Goal: Task Accomplishment & Management: Use online tool/utility

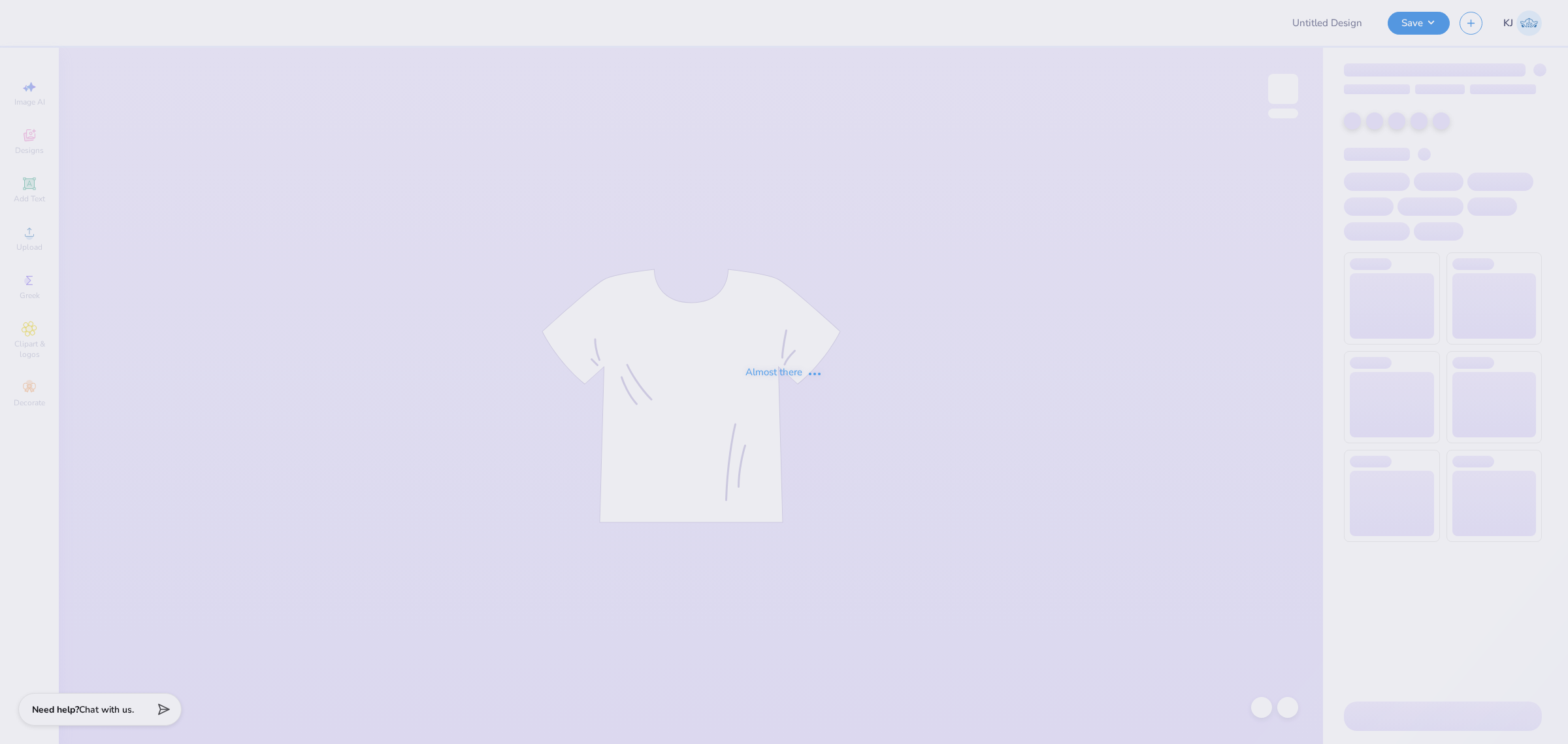
type input "[PERSON_NAME] : [GEOGRAPHIC_DATA]"
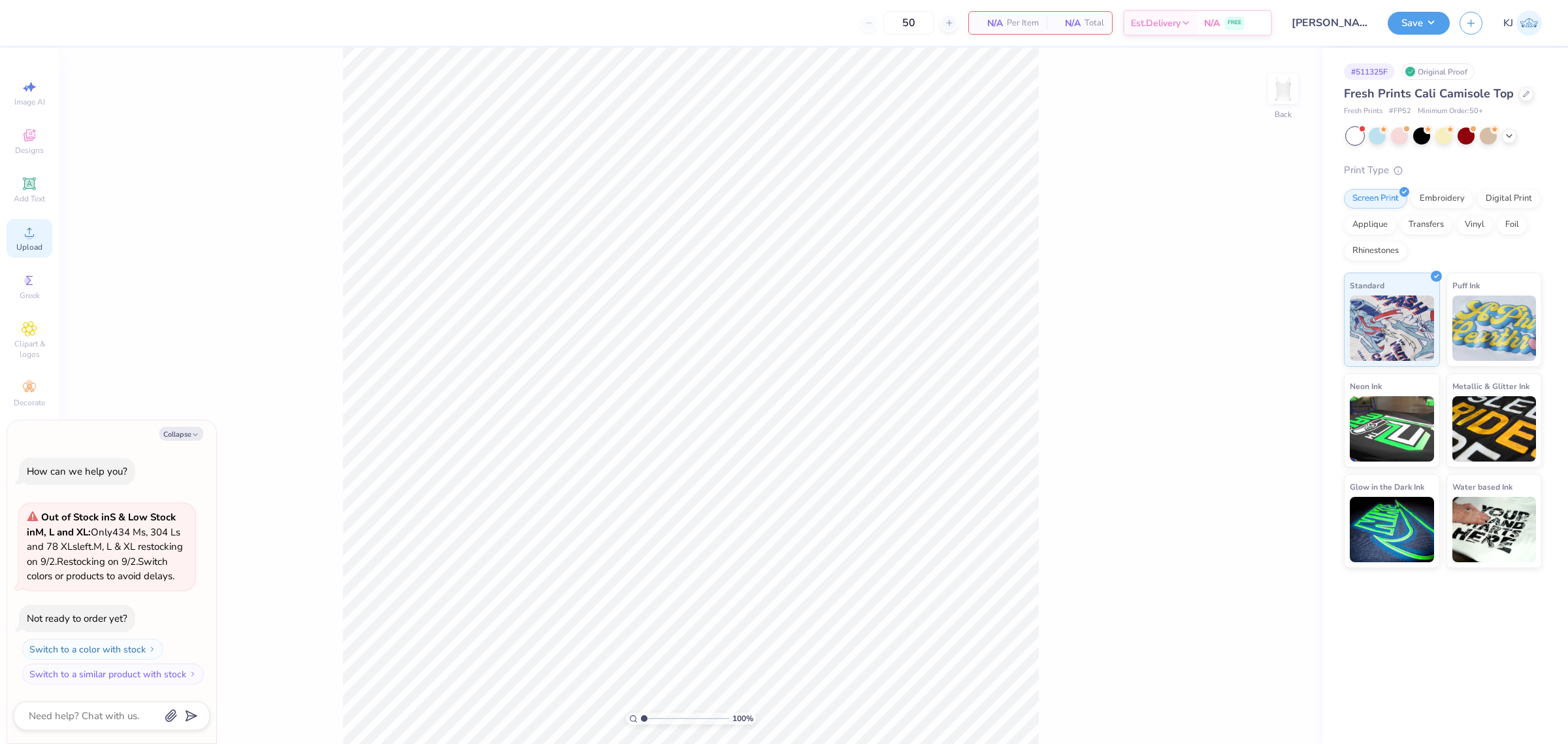
click at [28, 232] on icon at bounding box center [30, 232] width 16 height 16
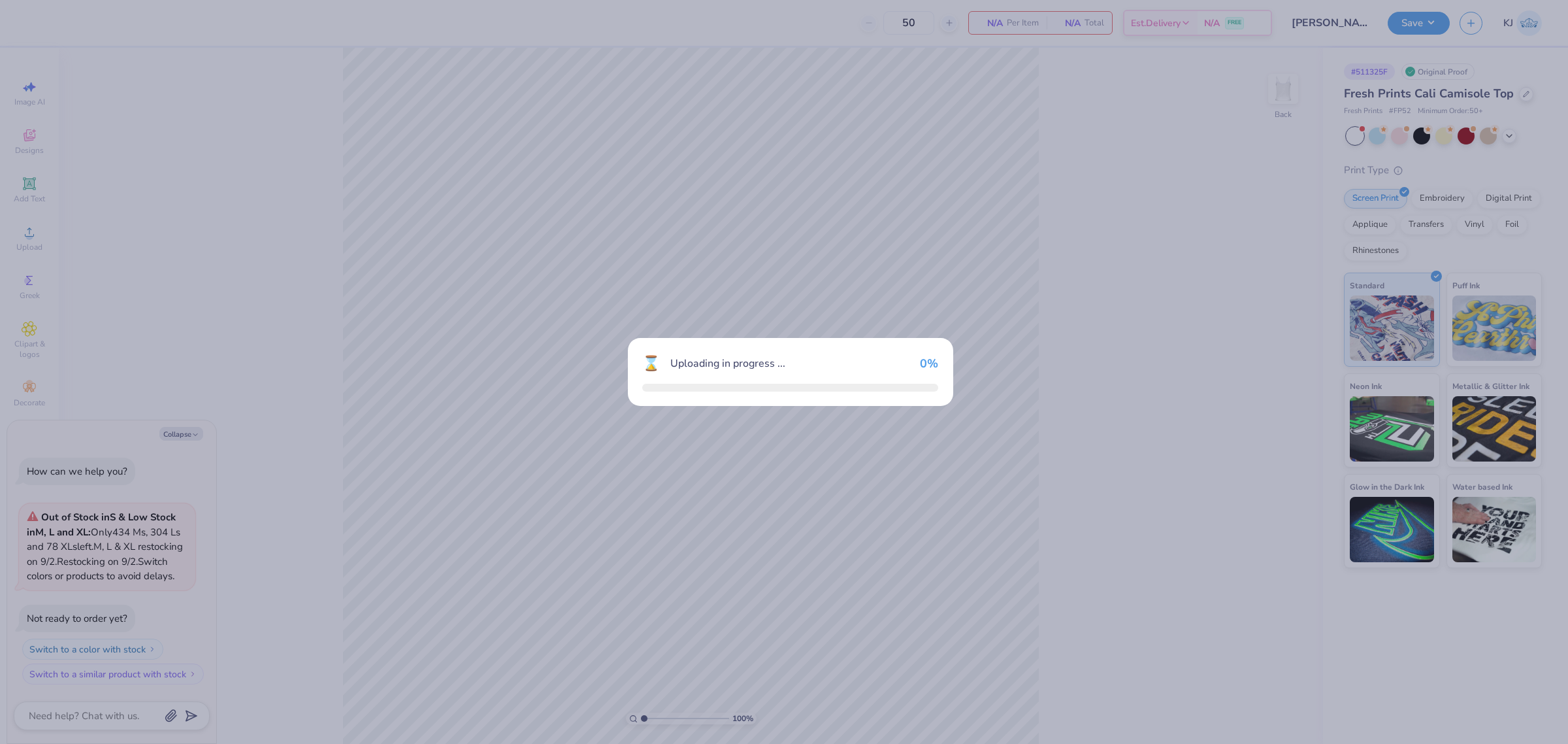
type textarea "x"
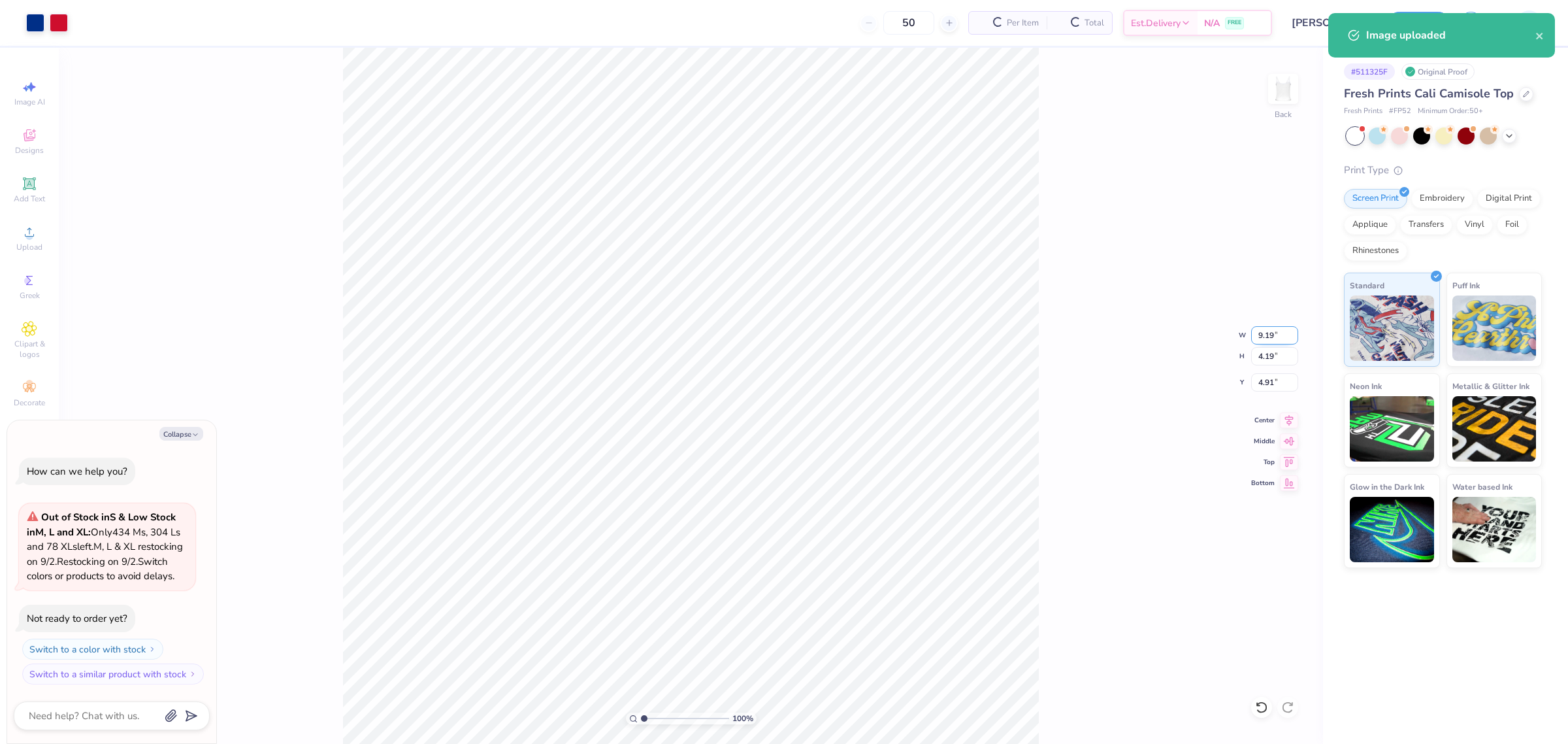
click at [1258, 337] on input "9.19" at bounding box center [1274, 335] width 47 height 18
type input "7"
type textarea "x"
type input "7.00"
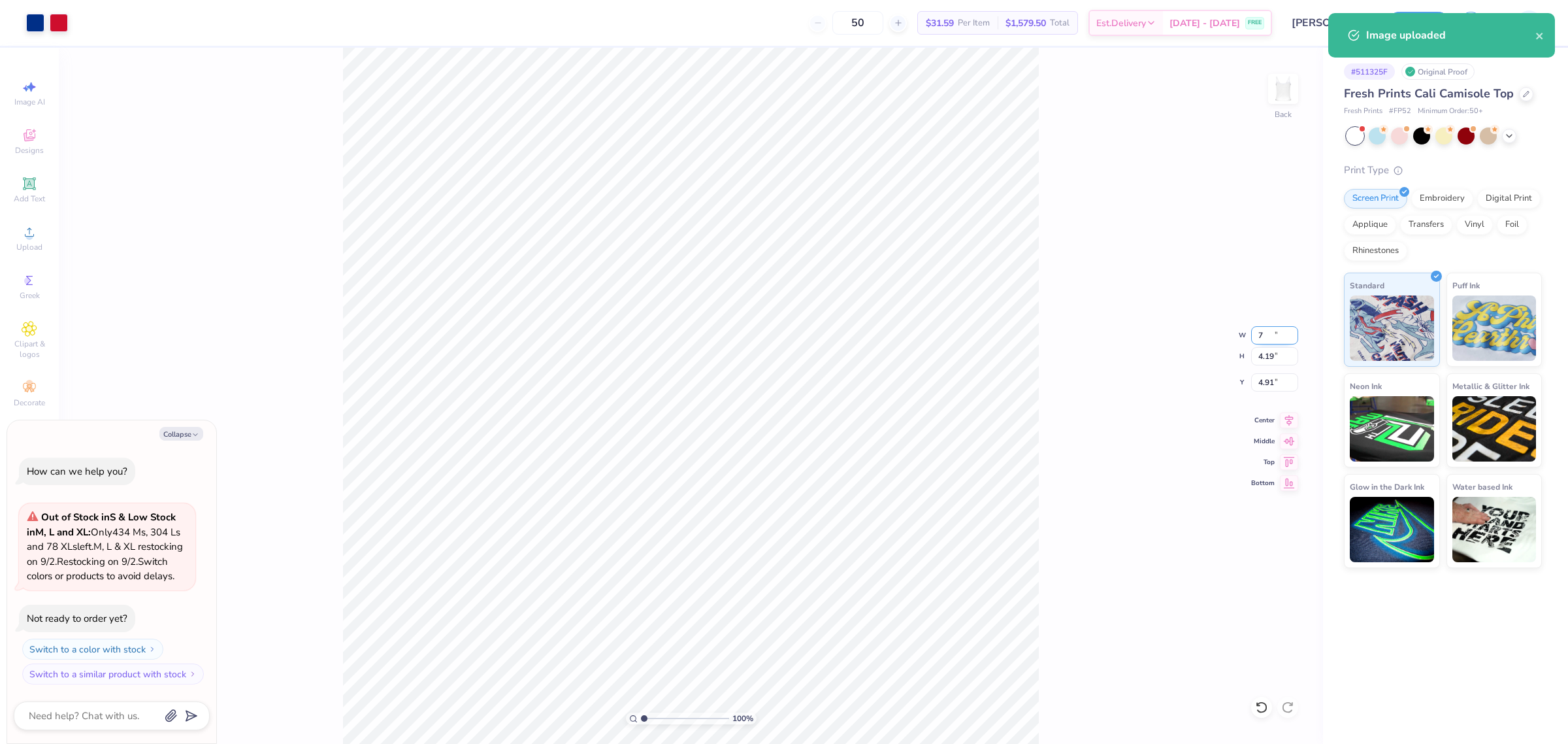
type input "3.19"
click at [1265, 379] on input "5.41" at bounding box center [1274, 382] width 47 height 18
type input "1"
type textarea "x"
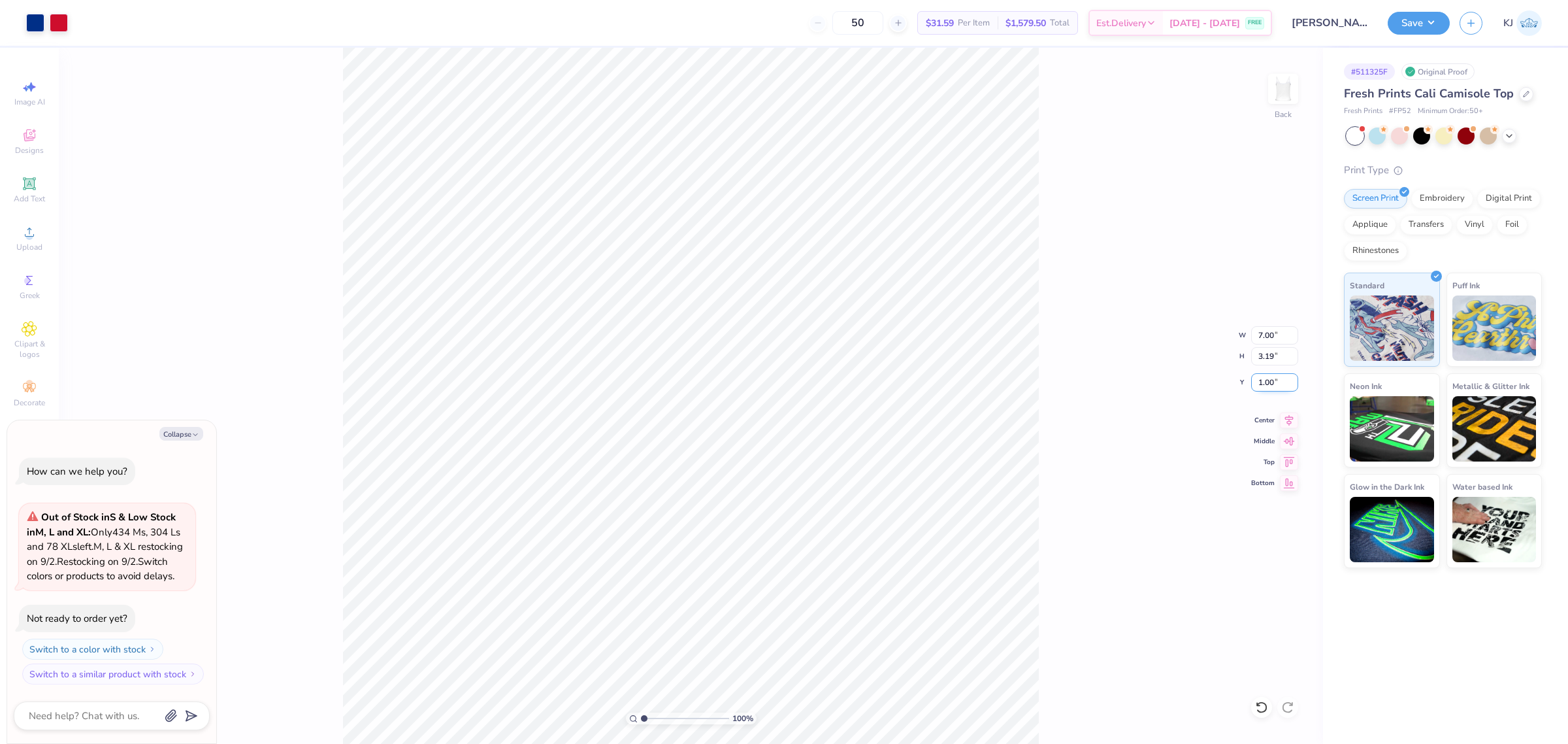
click at [1255, 383] on input "1.00" at bounding box center [1274, 382] width 47 height 18
click at [1271, 381] on input "1.00" at bounding box center [1274, 382] width 47 height 18
type input "2"
type textarea "x"
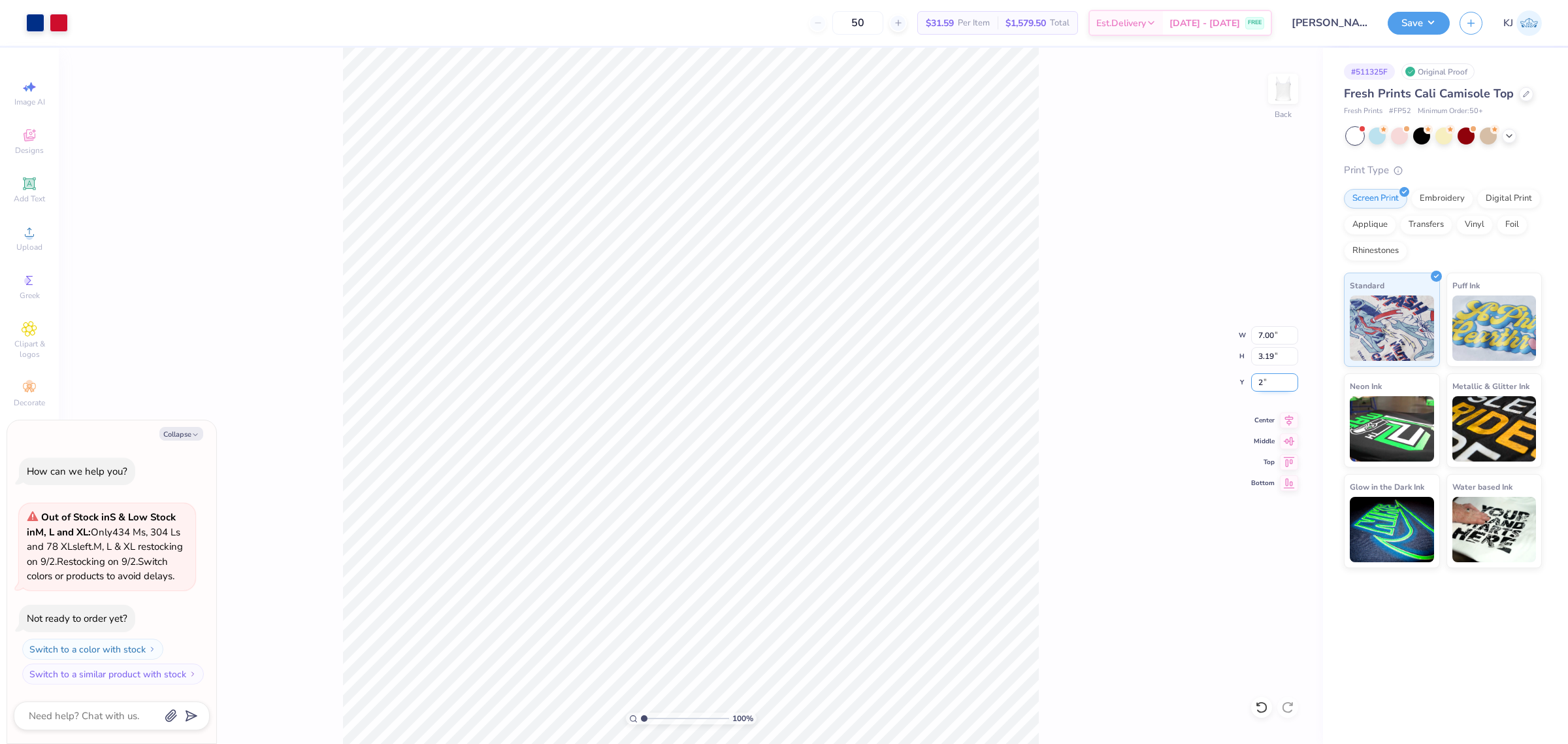
type input "2.00"
click at [1052, 376] on div "100 % Back W 7.00 7.00 " H 3.19 3.19 " Y 2.00 2.00 " Center Middle Top Bottom" at bounding box center [691, 395] width 1264 height 696
click at [1432, 18] on button "Save" at bounding box center [1419, 21] width 62 height 23
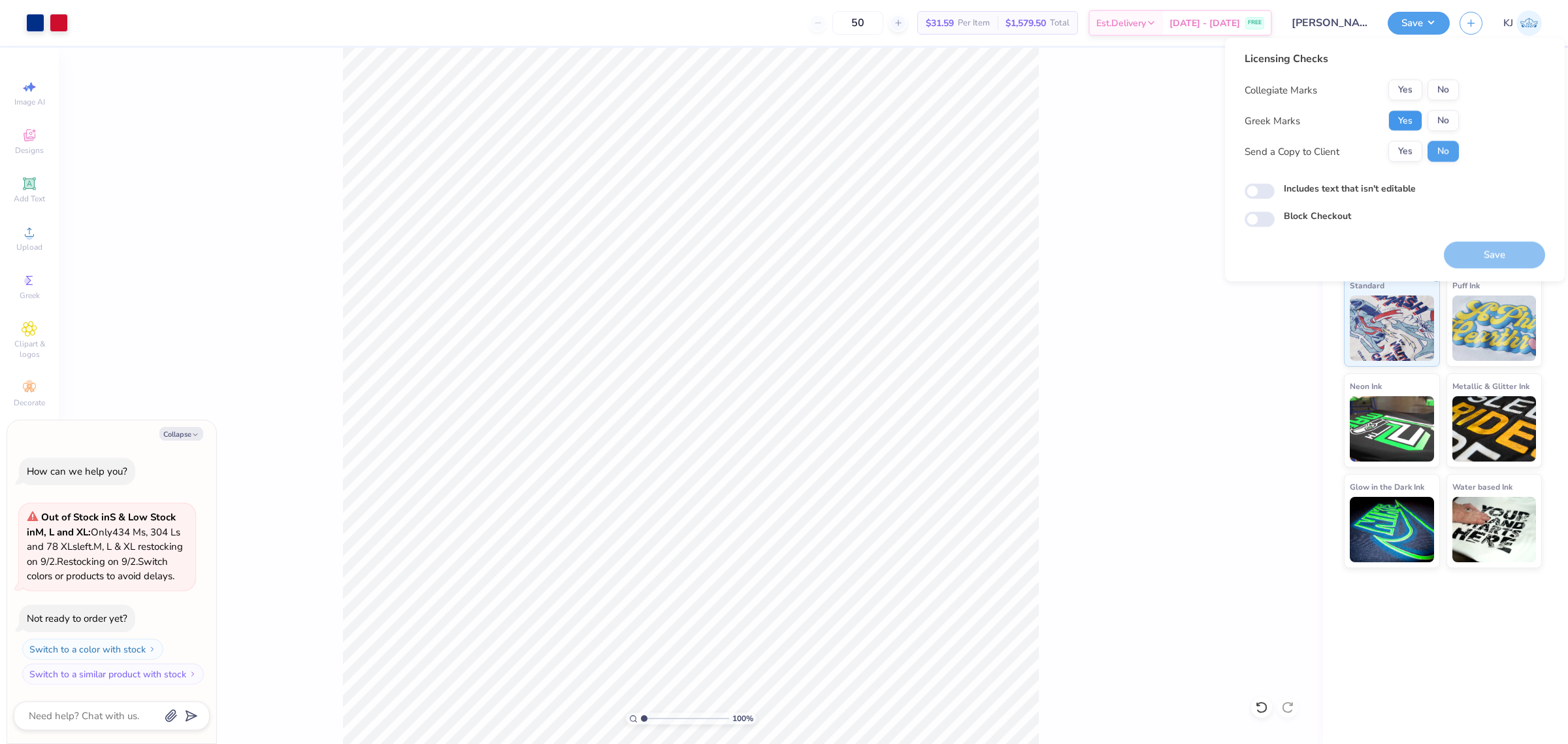
click at [1402, 119] on button "Yes" at bounding box center [1405, 121] width 34 height 21
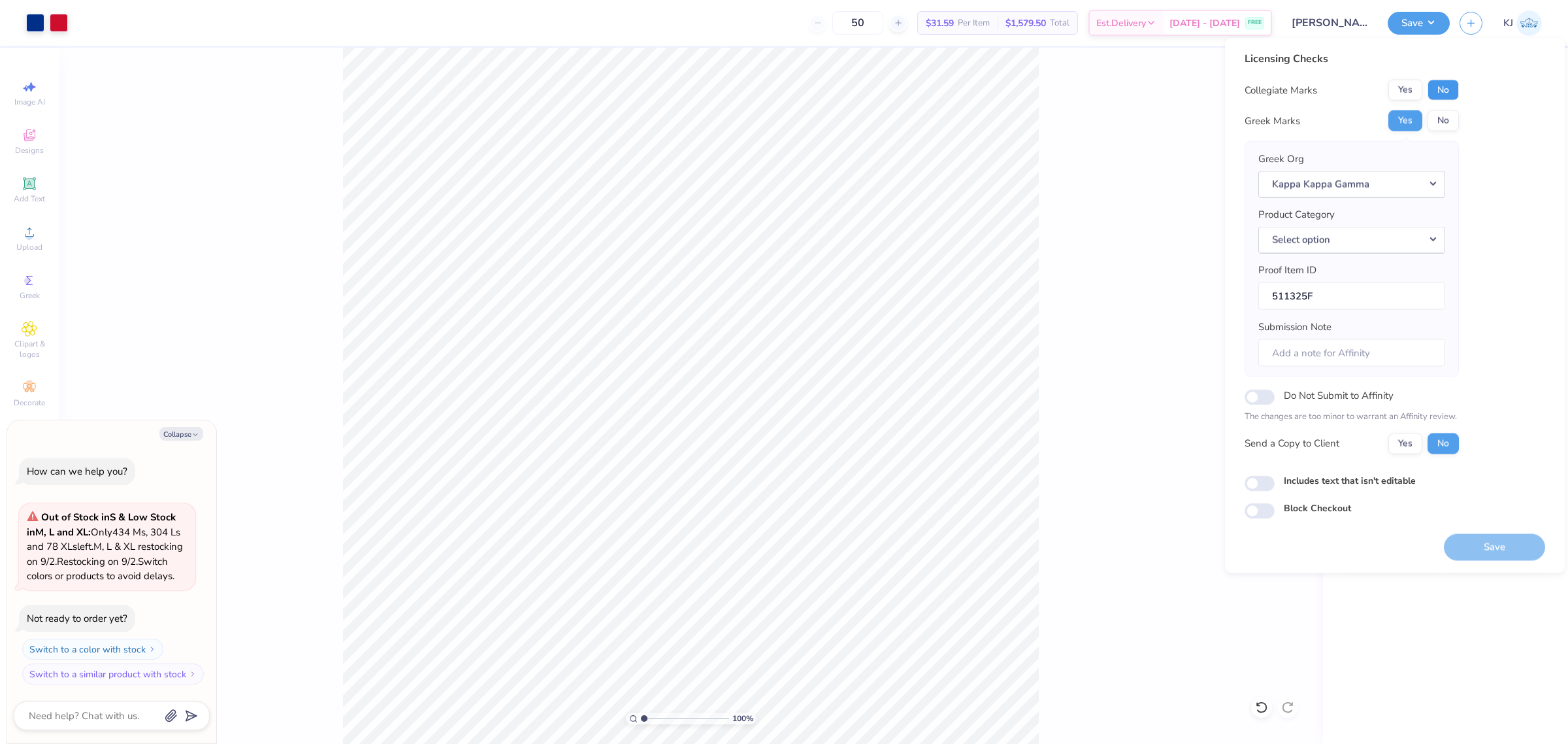
click at [1452, 91] on button "No" at bounding box center [1443, 90] width 31 height 21
click at [1409, 442] on button "Yes" at bounding box center [1405, 442] width 34 height 21
click at [1310, 242] on button "Select option" at bounding box center [1352, 239] width 187 height 27
click at [1334, 388] on link "Tank tops" at bounding box center [1351, 399] width 176 height 22
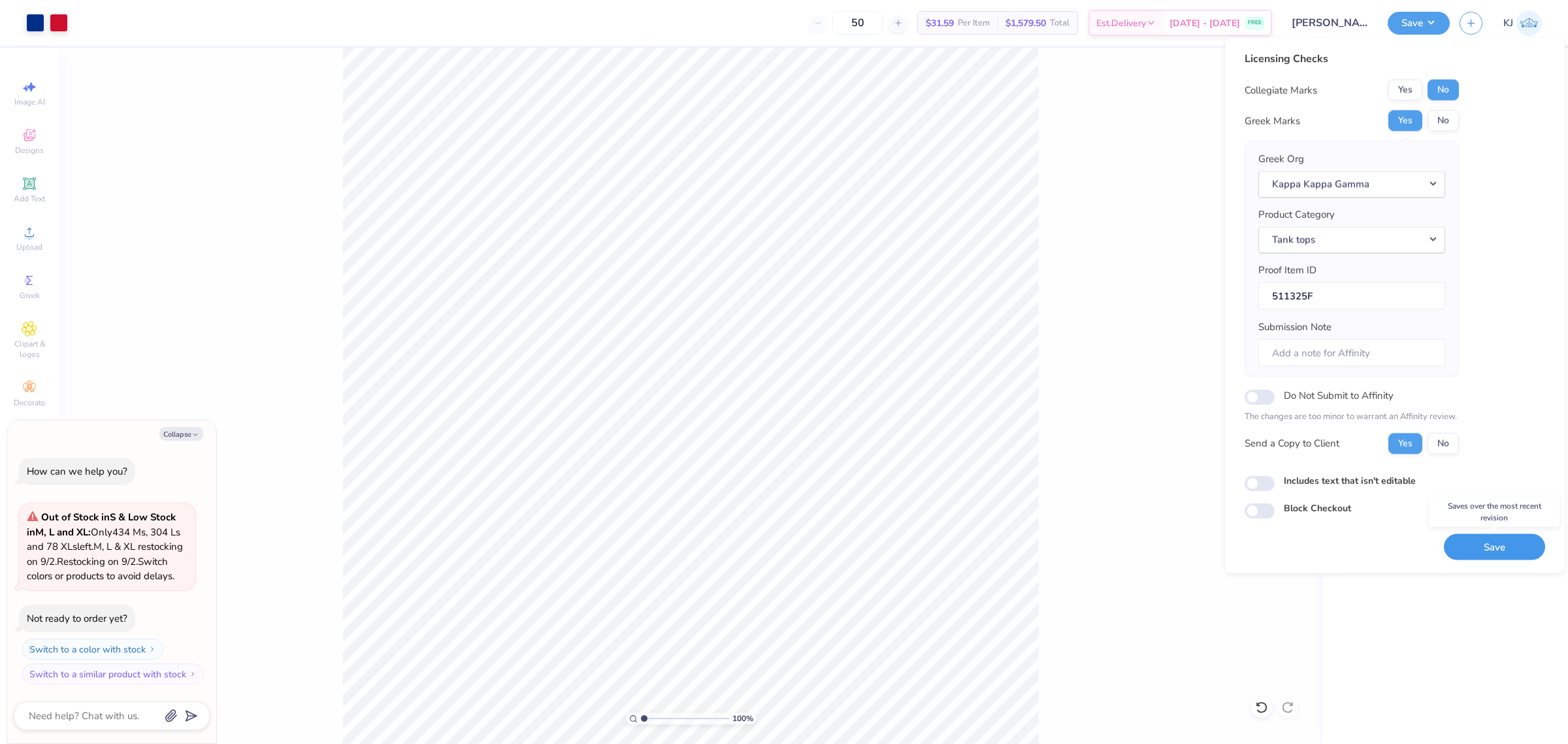
click at [1496, 550] on button "Save" at bounding box center [1494, 546] width 102 height 27
type textarea "x"
checkbox input "true"
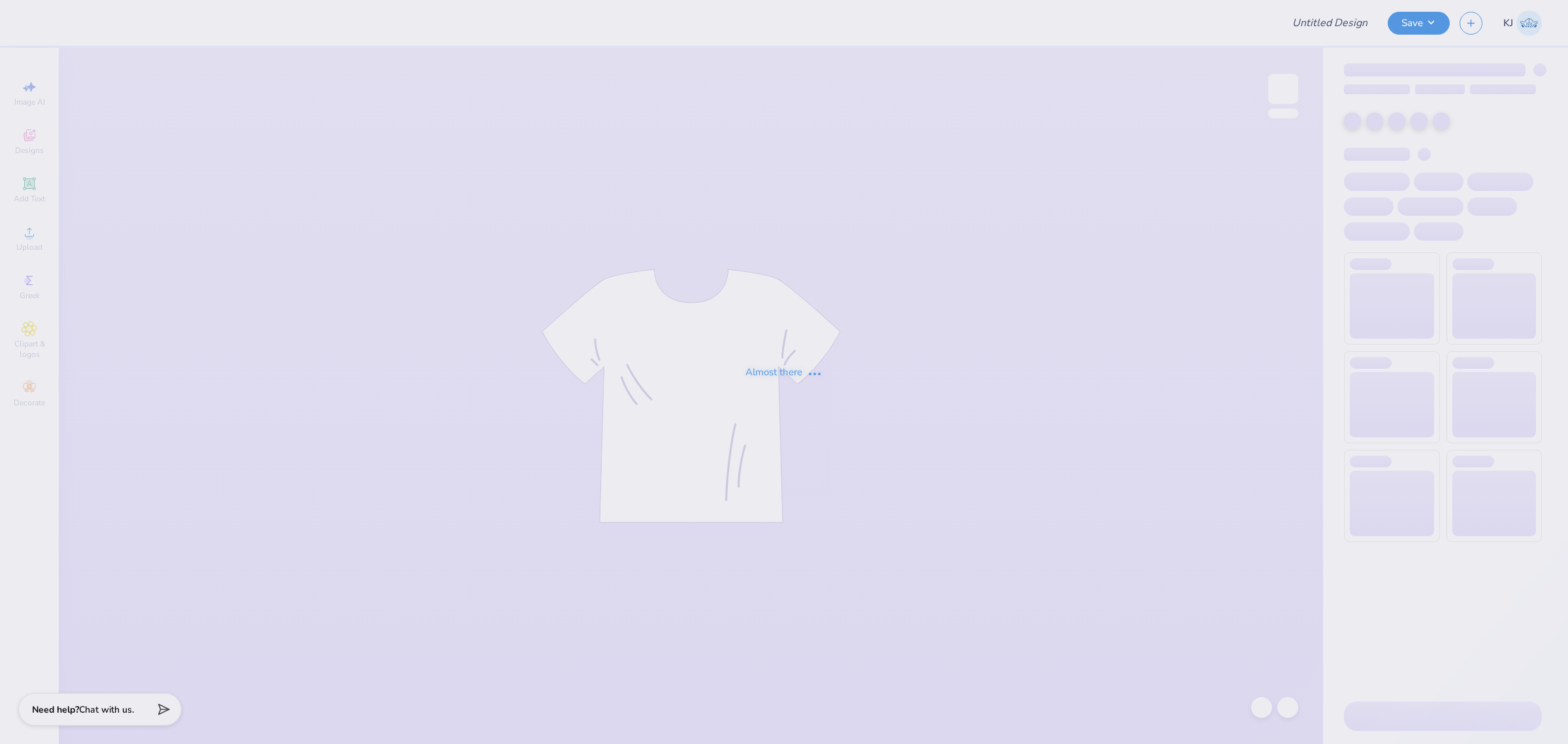
type input "[PERSON_NAME] : [GEOGRAPHIC_DATA]"
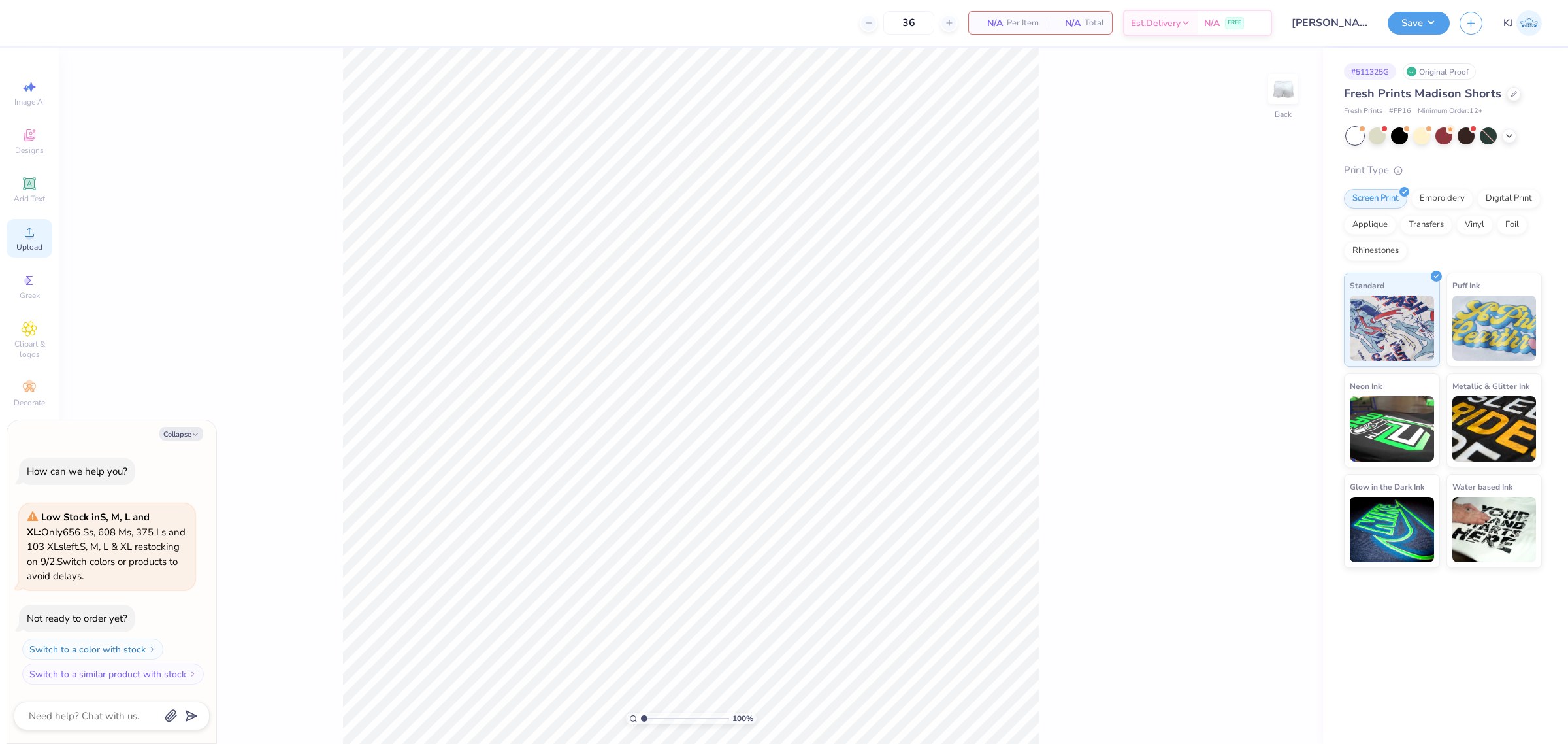
click at [41, 253] on div "Upload" at bounding box center [30, 238] width 46 height 39
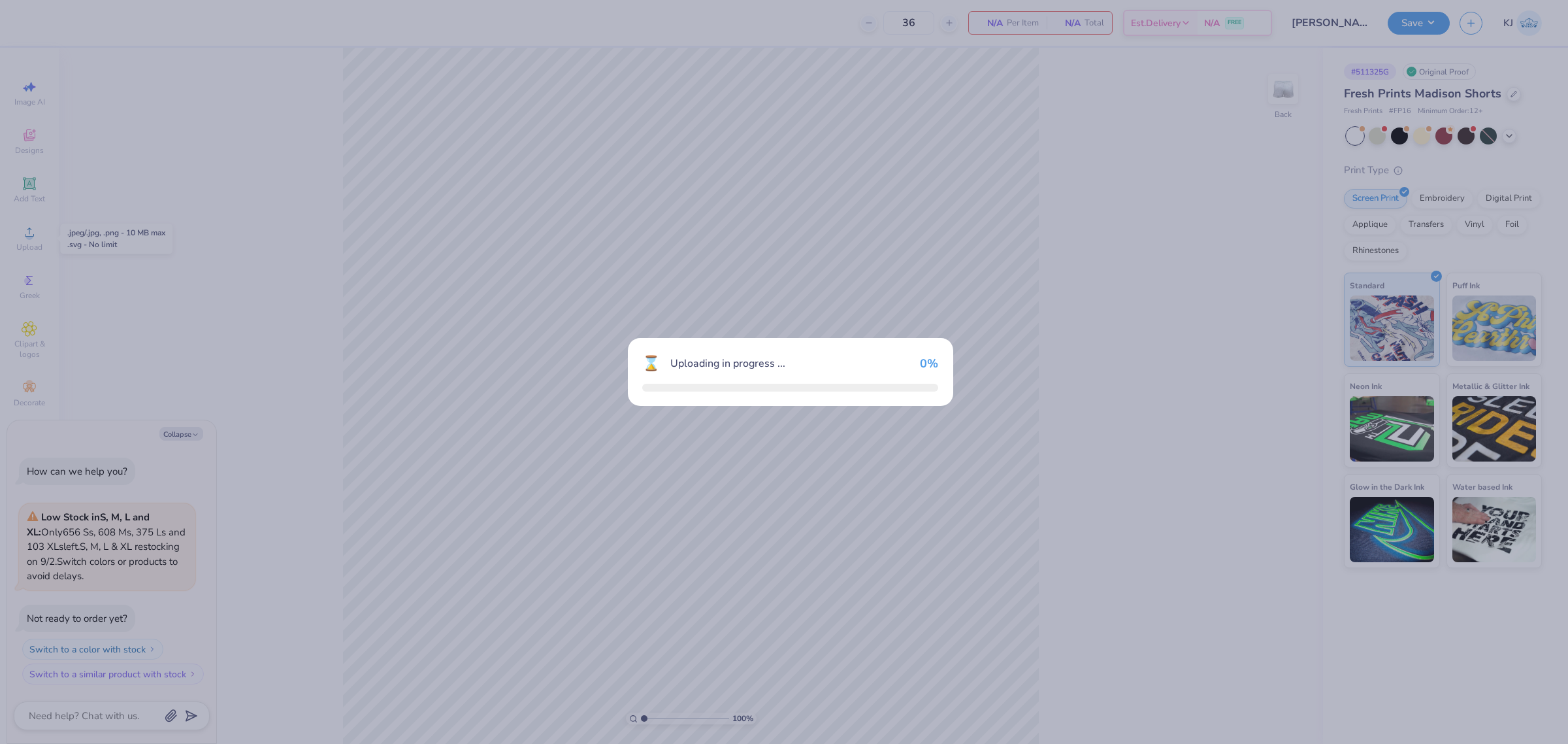
type textarea "x"
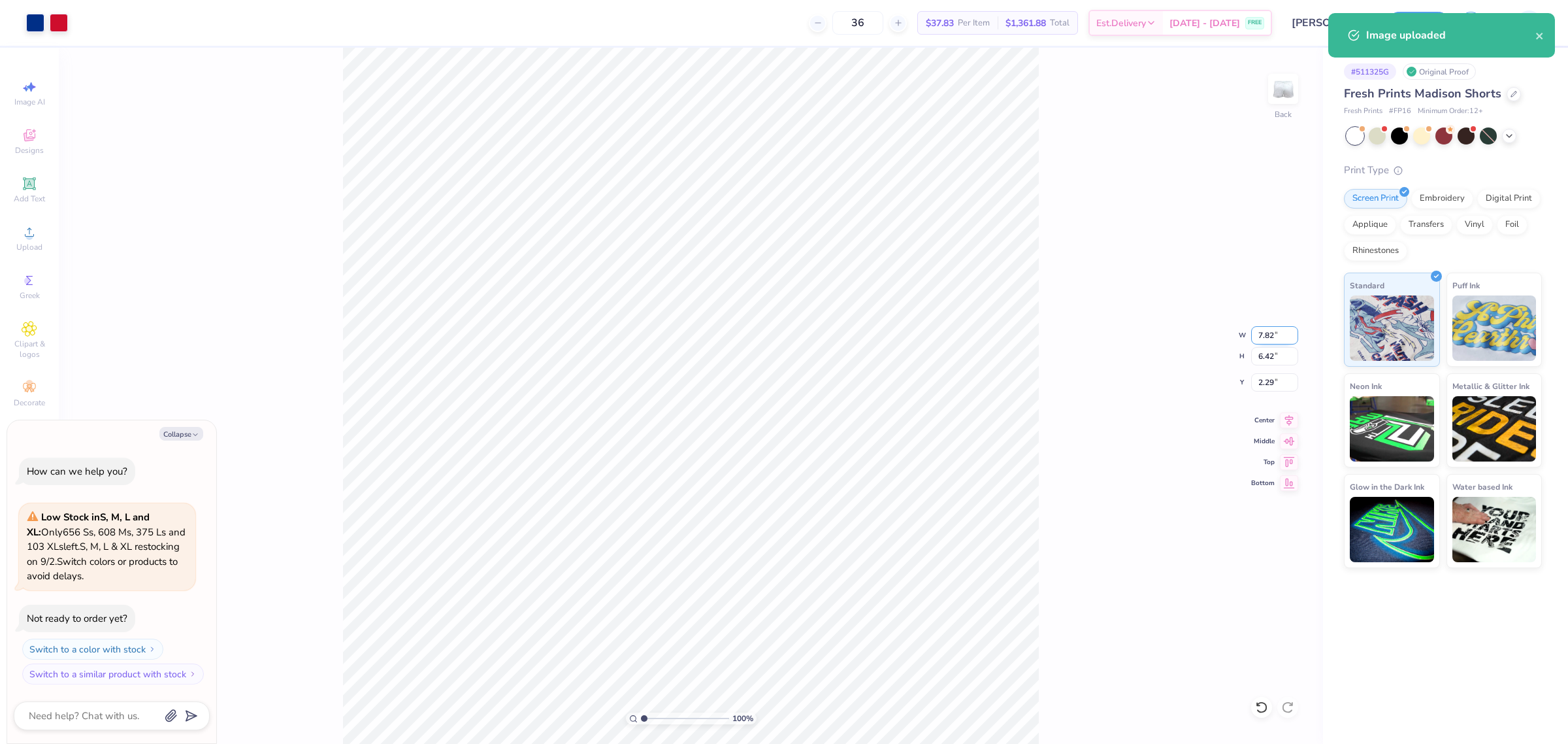
click at [1252, 340] on input "7.82" at bounding box center [1274, 335] width 47 height 18
type input "4"
type textarea "x"
type input "4.00"
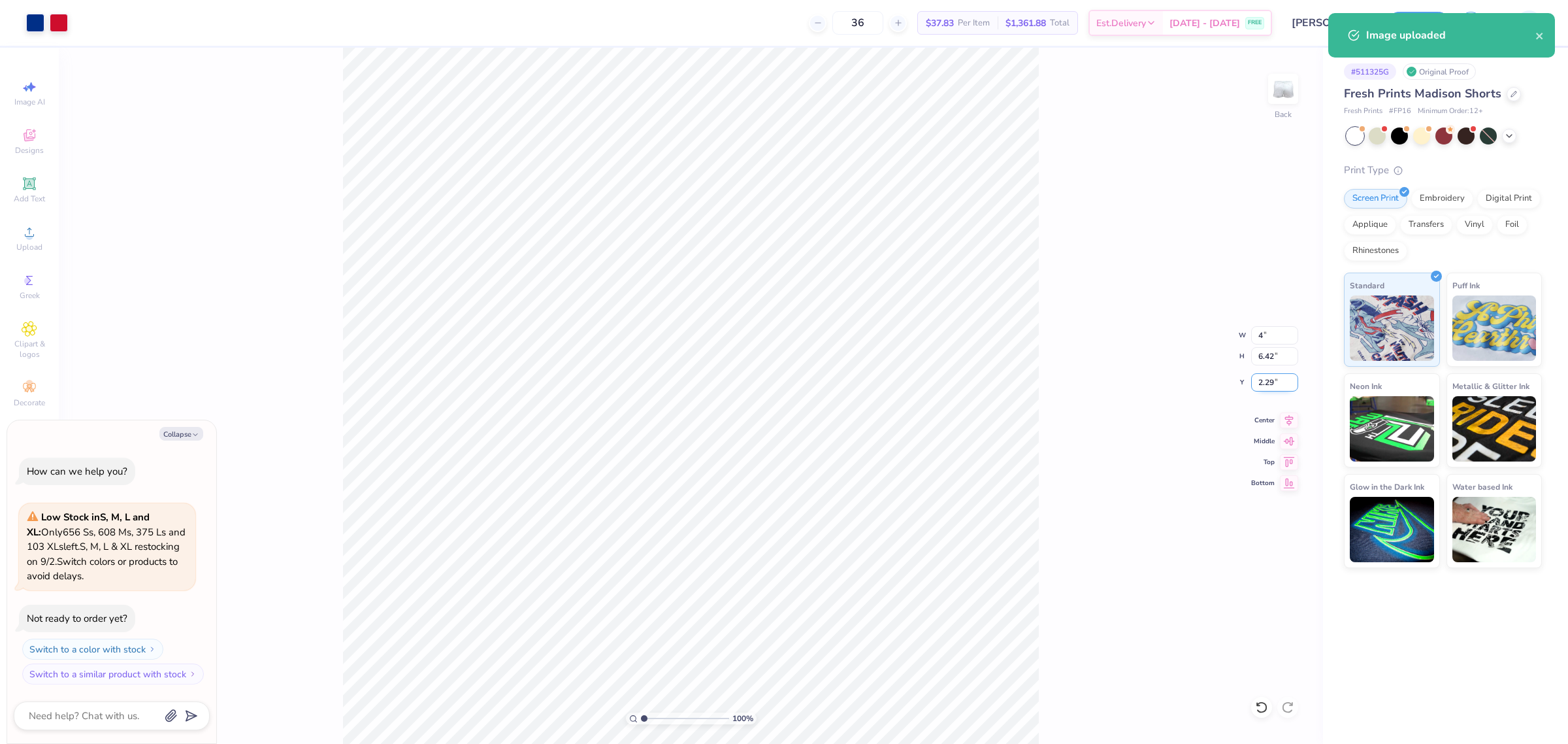
type input "3.29"
click at [1261, 377] on input "3.86" at bounding box center [1274, 382] width 47 height 18
type input "6"
type textarea "x"
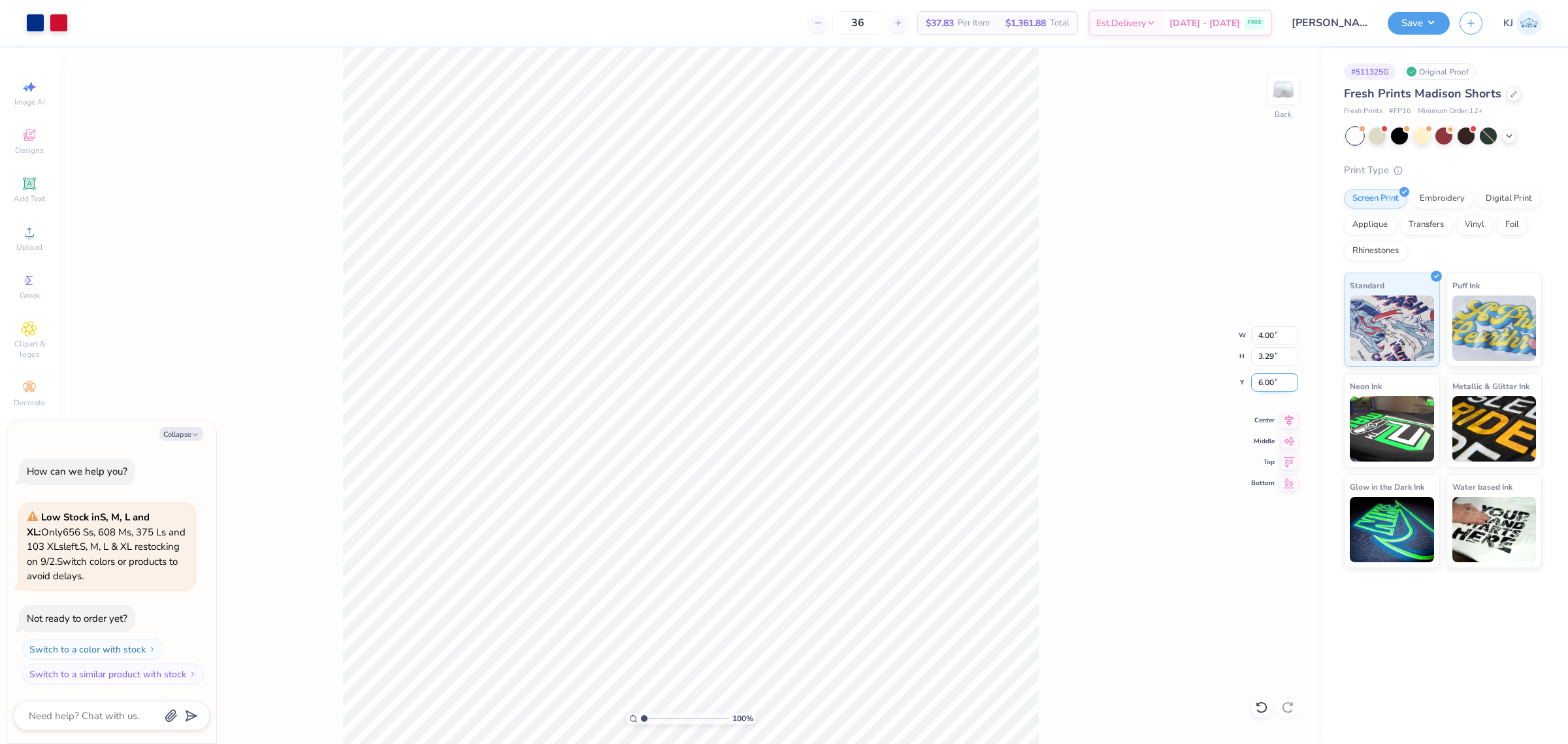
click at [1258, 383] on input "6.00" at bounding box center [1274, 382] width 47 height 18
type input "5"
type textarea "x"
type input "5.00"
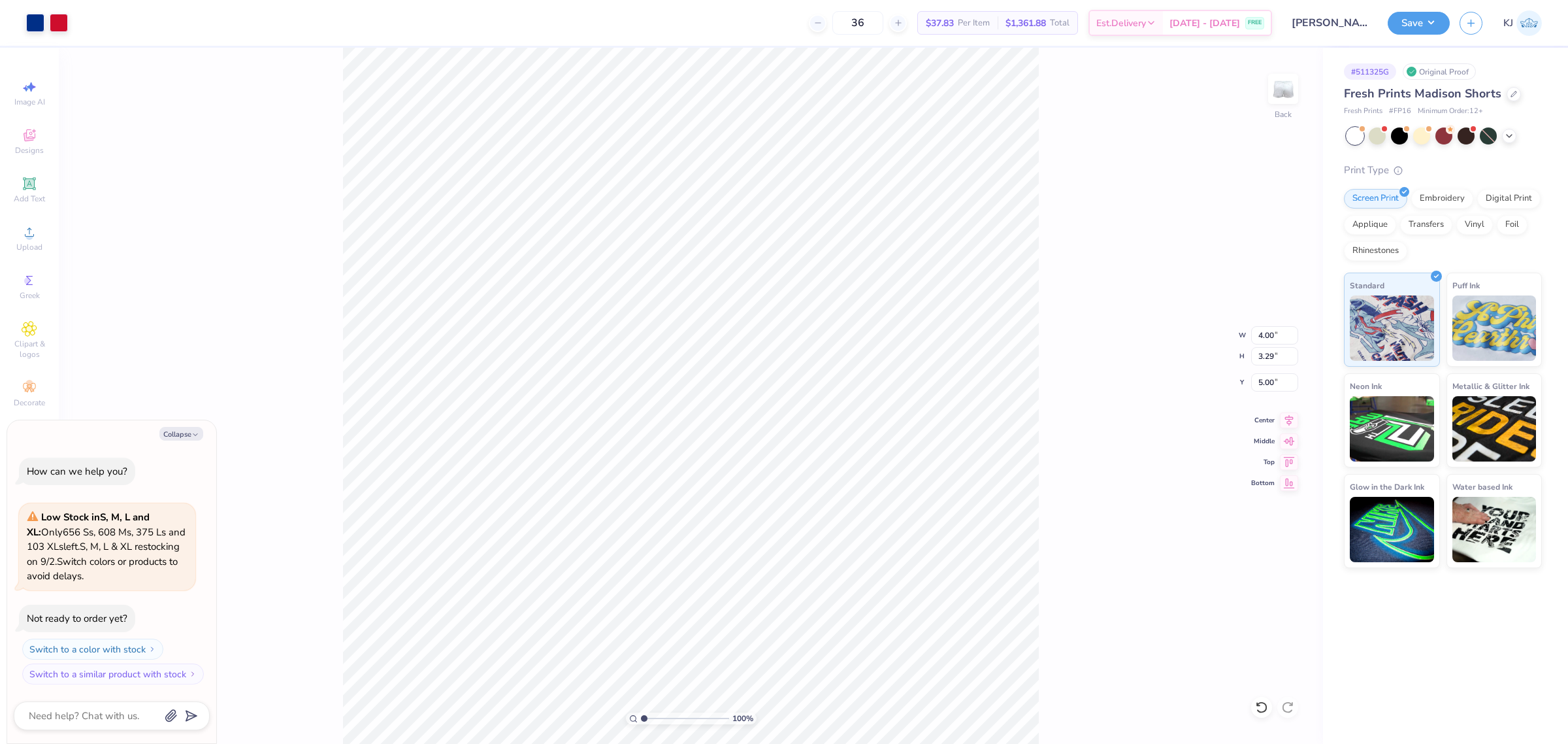
click at [1112, 388] on div "100 % Back W 4.00 4.00 " H 3.29 3.29 " Y 5.00 5.00 " Center Middle Top Bottom" at bounding box center [691, 395] width 1264 height 696
click at [1092, 486] on div "100 % Back W 4.00 4.00 " H 3.29 3.29 " Y 5.00 5.00 " Center Middle Top Bottom" at bounding box center [691, 395] width 1264 height 696
type textarea "x"
click at [1268, 334] on input "4.00" at bounding box center [1274, 335] width 47 height 18
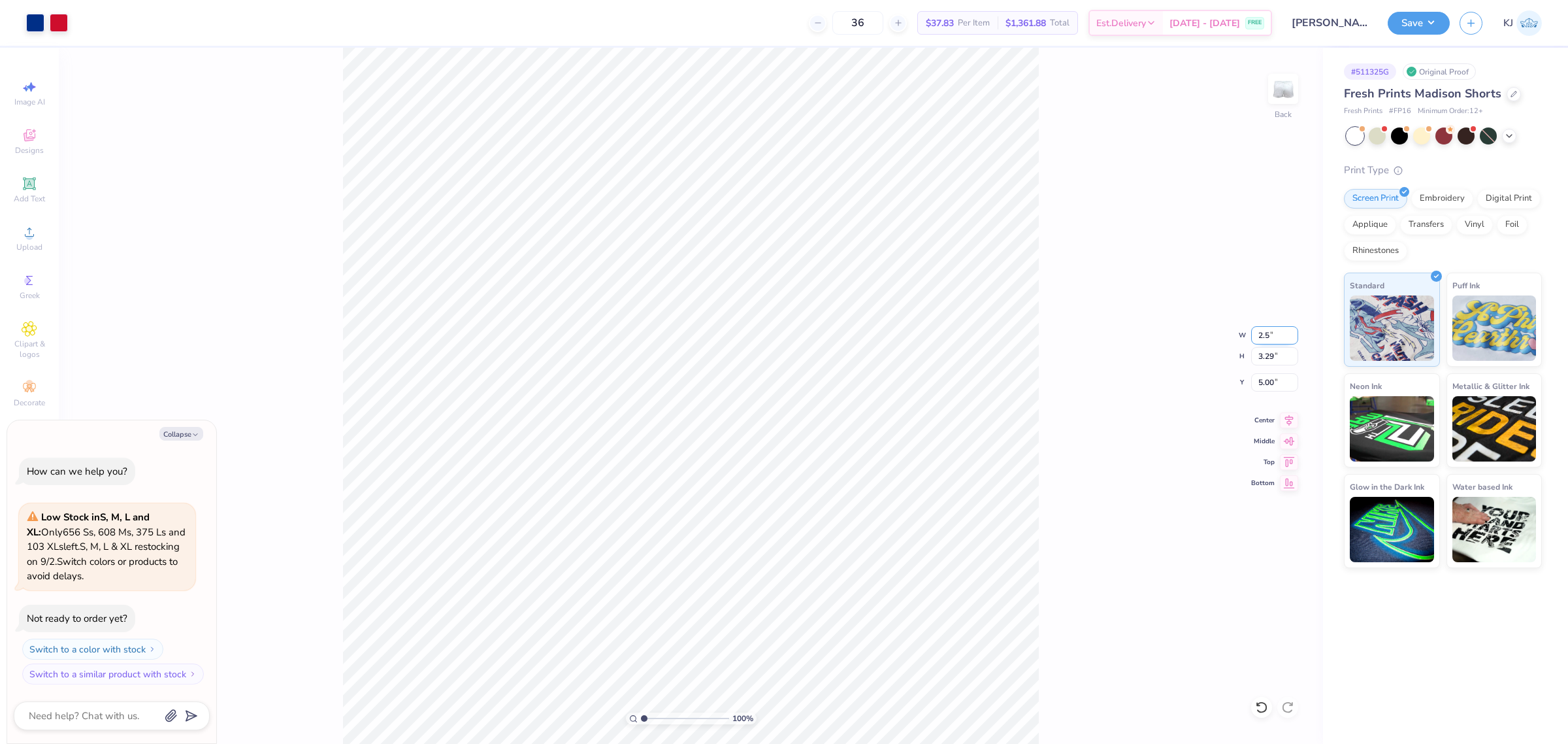
type input "2.50"
type textarea "x"
type input "2.05"
click at [1261, 381] on input "5.62" at bounding box center [1274, 382] width 47 height 18
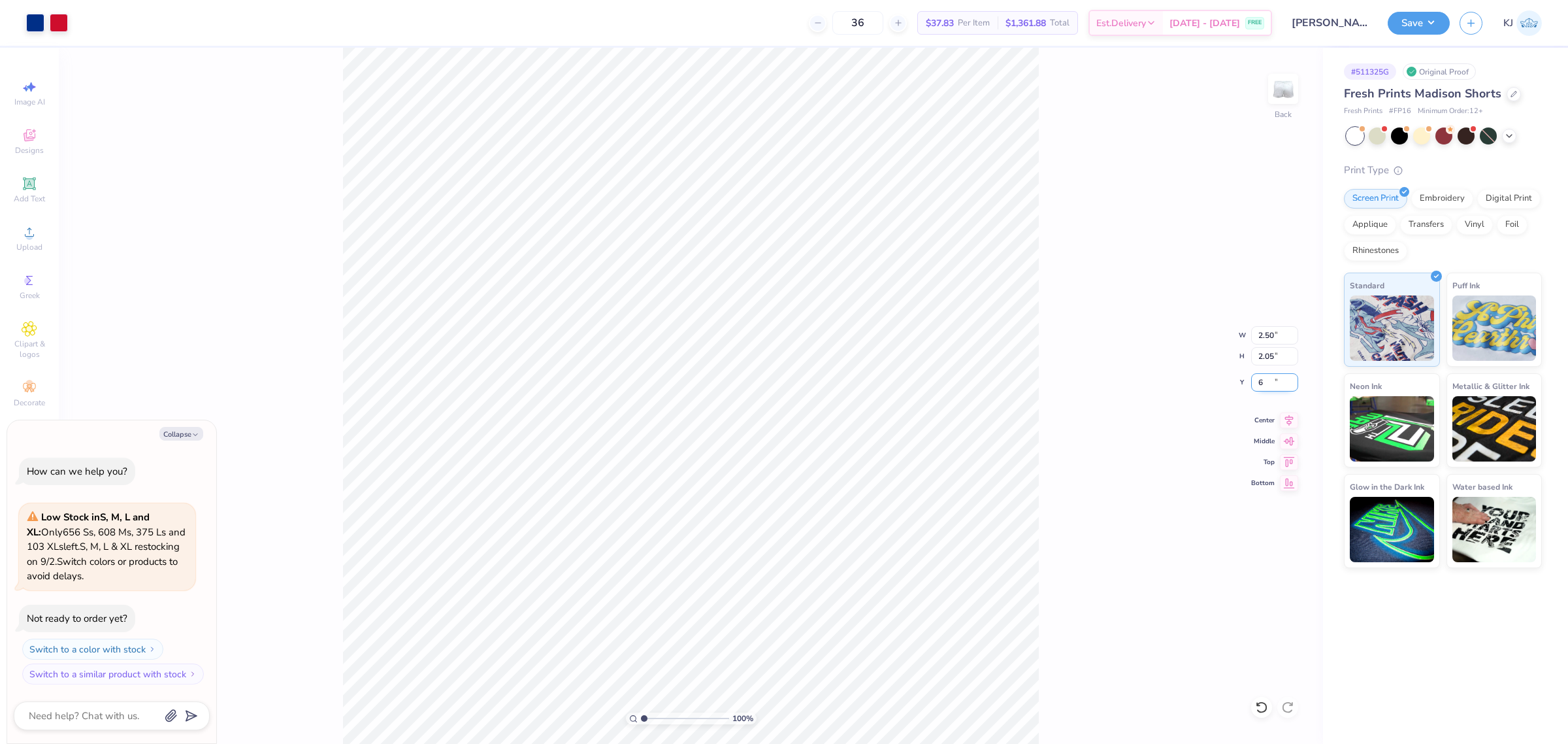
type input "6"
type textarea "x"
type input "6.00"
click at [1045, 484] on div "100 % Back W 2.50 2.50 " H 2.05 2.05 " Y 6.00 6.00 " Center Middle Top Bottom" at bounding box center [691, 395] width 1264 height 696
type textarea "x"
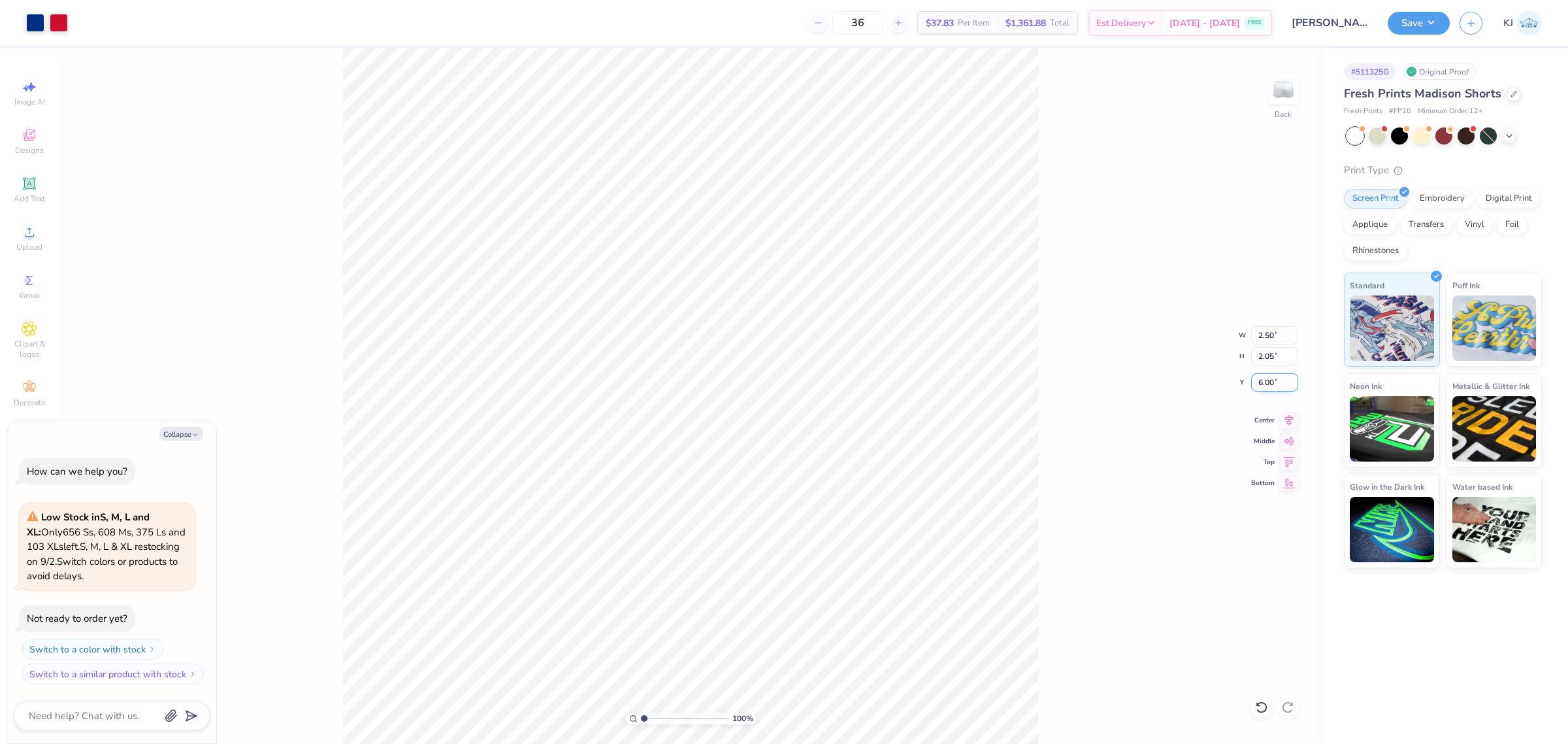
click at [1266, 383] on input "6.00" at bounding box center [1274, 382] width 47 height 18
type input "7"
type textarea "x"
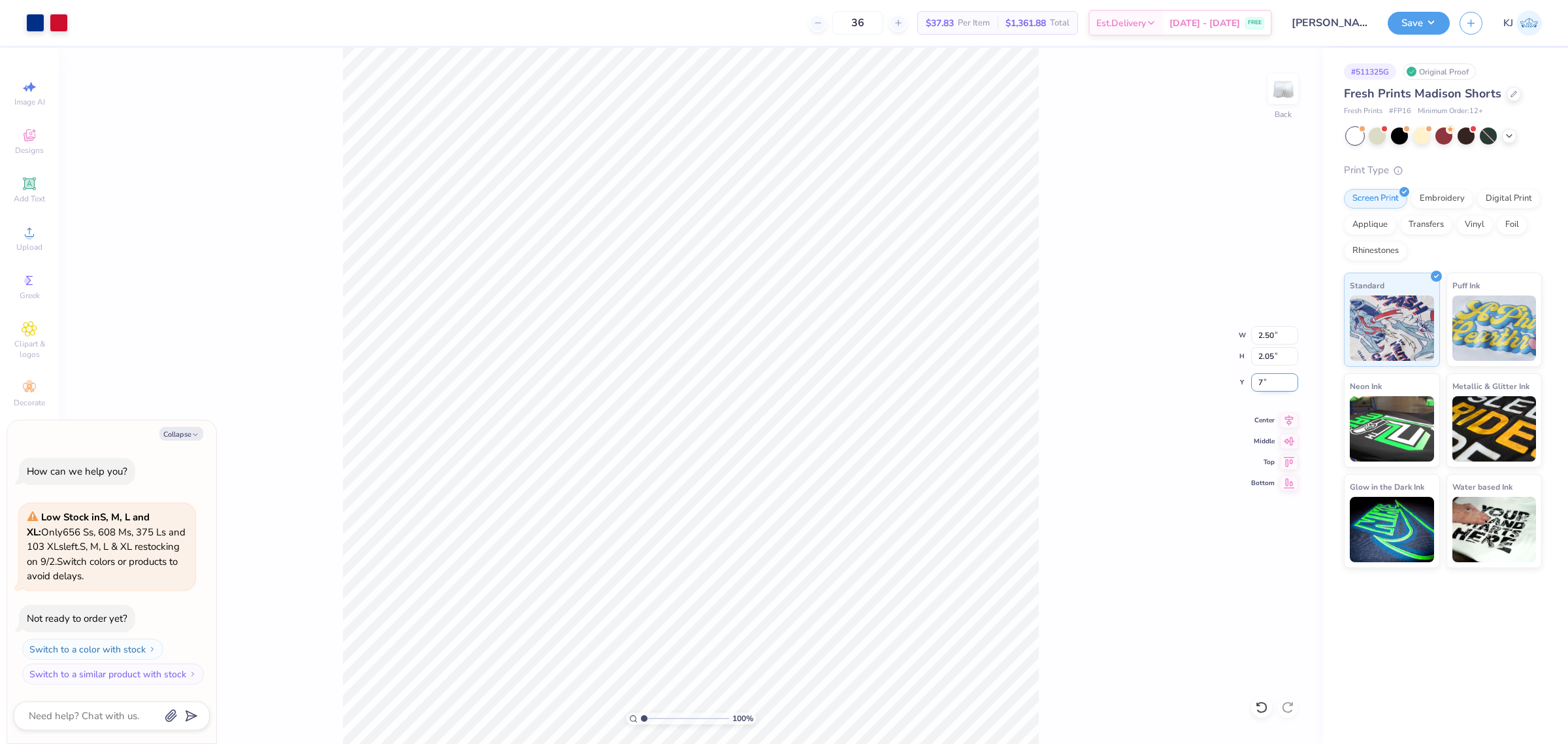
type input "7.00"
click at [1113, 470] on div "100 % Back W 2.50 2.50 " H 2.05 2.05 " Y 7.00 7.00 " Center Middle Top Bottom" at bounding box center [691, 395] width 1264 height 696
type textarea "x"
click at [1261, 383] on input "8.45" at bounding box center [1274, 382] width 47 height 18
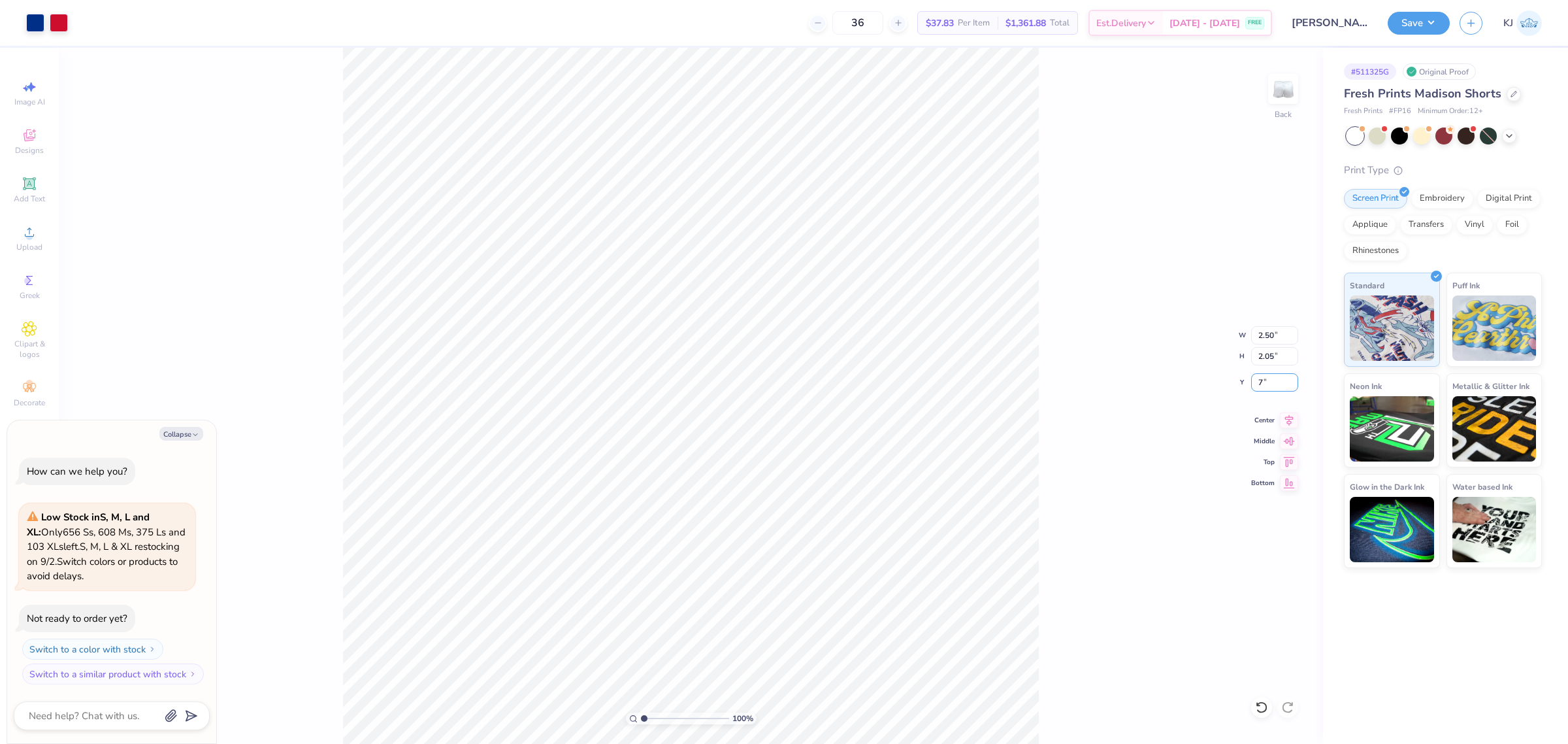
type input "7"
type textarea "x"
type input "7.00"
click at [1050, 493] on div "100 % Back W 2.50 2.50 " H 2.05 2.05 " Y 7.00 7.00 " Center Middle Top Bottom" at bounding box center [691, 395] width 1264 height 696
click at [1439, 17] on button "Save" at bounding box center [1419, 21] width 62 height 23
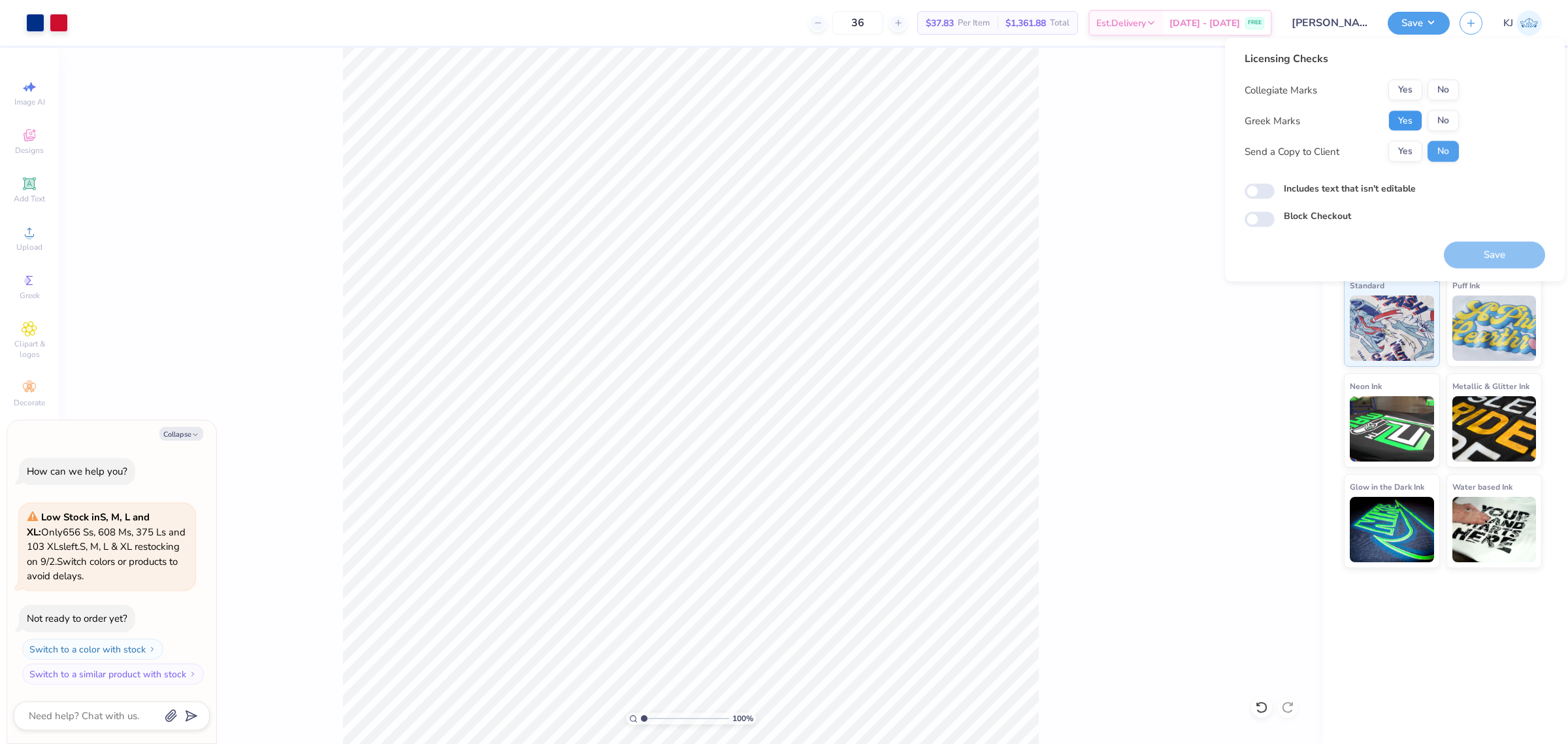
click at [1415, 124] on button "Yes" at bounding box center [1405, 121] width 34 height 21
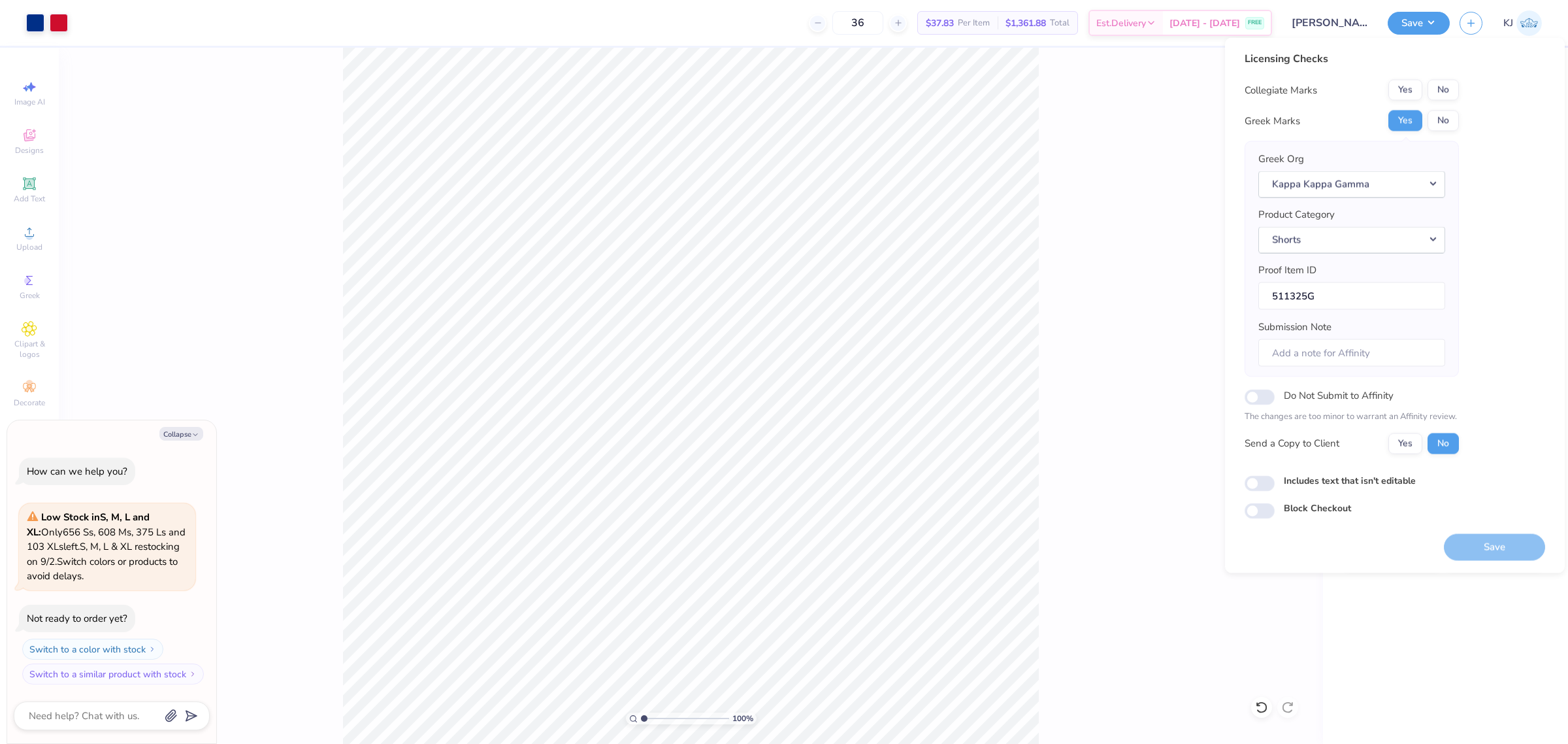
click at [1448, 89] on button "No" at bounding box center [1443, 90] width 31 height 21
click at [1402, 443] on button "Yes" at bounding box center [1405, 442] width 34 height 21
click at [1499, 544] on button "Save" at bounding box center [1494, 546] width 102 height 27
type textarea "x"
